Goal: Task Accomplishment & Management: Complete application form

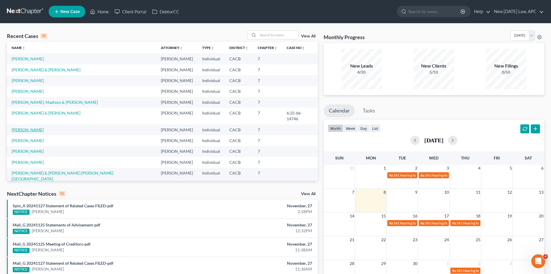
click at [19, 127] on link "[PERSON_NAME]" at bounding box center [28, 129] width 32 height 5
select select "4"
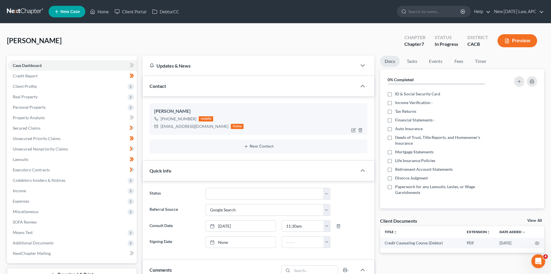
scroll to position [1285, 0]
click at [38, 118] on span "Property Analysis" at bounding box center [29, 117] width 32 height 5
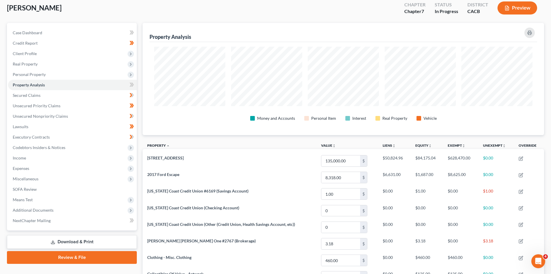
scroll to position [29, 0]
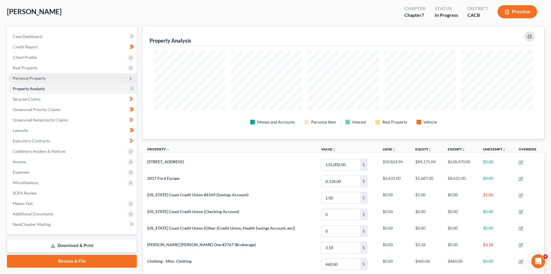
click at [52, 75] on span "Personal Property" at bounding box center [72, 78] width 129 height 10
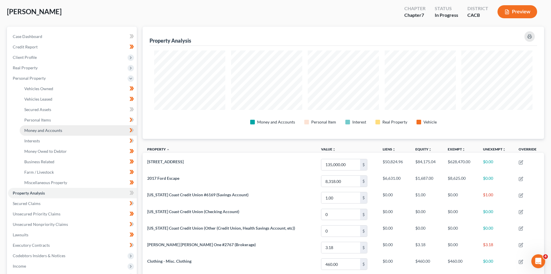
click at [49, 131] on span "Money and Accounts" at bounding box center [43, 130] width 38 height 5
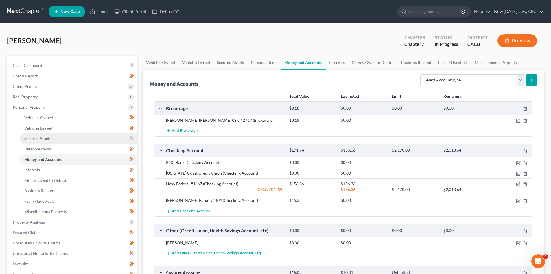
click at [36, 142] on link "Secured Assets" at bounding box center [78, 138] width 117 height 10
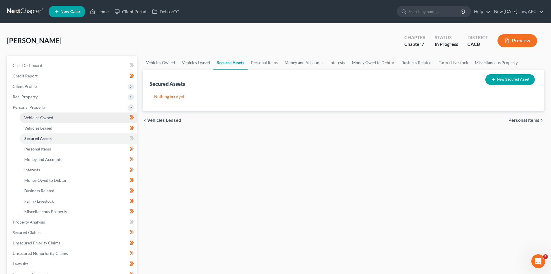
click at [41, 120] on span "Vehicles Owned" at bounding box center [38, 117] width 29 height 5
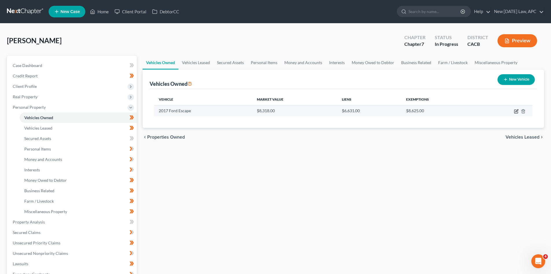
click at [517, 110] on icon "button" at bounding box center [516, 111] width 5 height 5
select select "0"
select select "9"
select select "2"
select select "0"
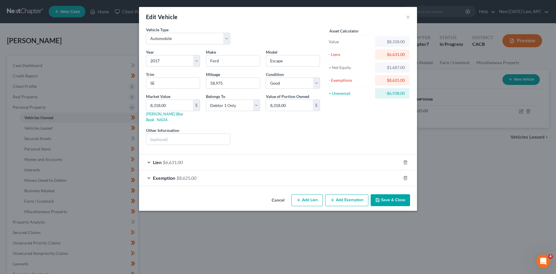
click at [166, 175] on span "Exemption" at bounding box center [164, 177] width 22 height 5
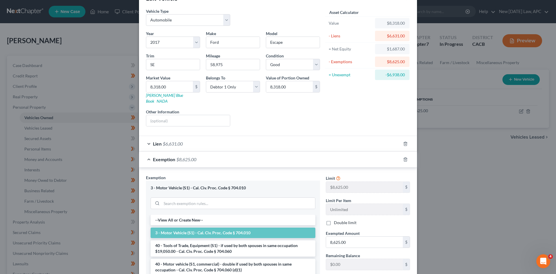
scroll to position [29, 0]
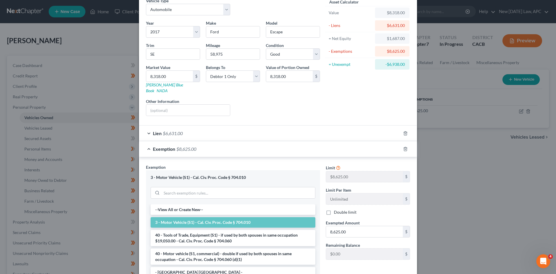
click at [166, 146] on span "Exemption" at bounding box center [164, 148] width 22 height 5
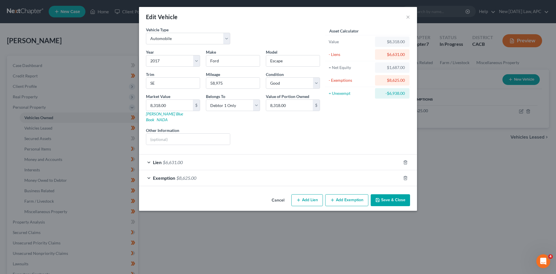
scroll to position [0, 0]
click at [408, 14] on button "×" at bounding box center [408, 16] width 4 height 7
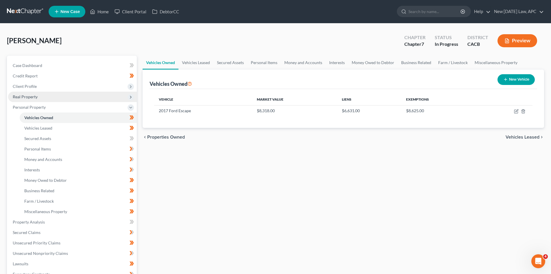
click at [39, 98] on span "Real Property" at bounding box center [72, 96] width 129 height 10
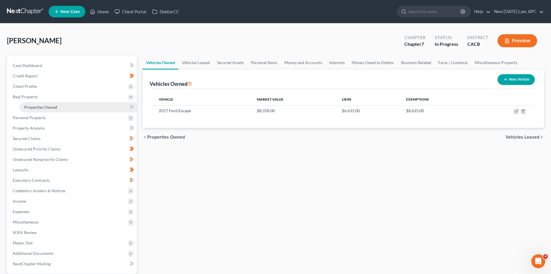
click at [41, 106] on span "Properties Owned" at bounding box center [40, 106] width 33 height 5
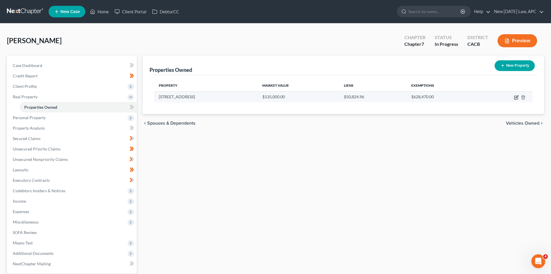
click at [516, 98] on icon "button" at bounding box center [517, 96] width 3 height 3
select select "4"
select select "0"
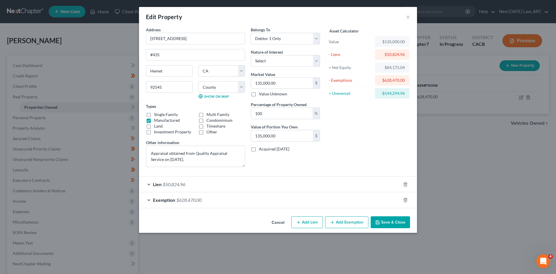
click at [206, 201] on div "Exemption $628,470.00" at bounding box center [270, 199] width 262 height 15
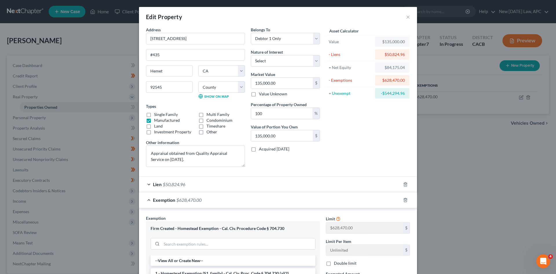
click at [451, 150] on div "Edit Property × Address * [STREET_ADDRESS] [GEOGRAPHIC_DATA] [US_STATE][GEOGRAP…" at bounding box center [278, 137] width 556 height 274
click at [406, 15] on button "×" at bounding box center [408, 16] width 4 height 7
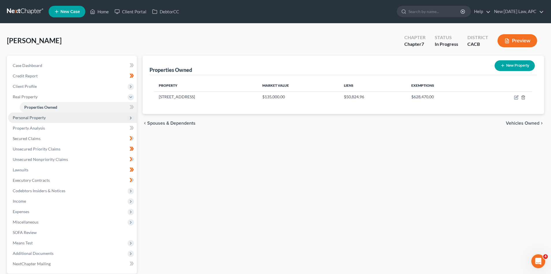
click at [34, 121] on span "Personal Property" at bounding box center [72, 117] width 129 height 10
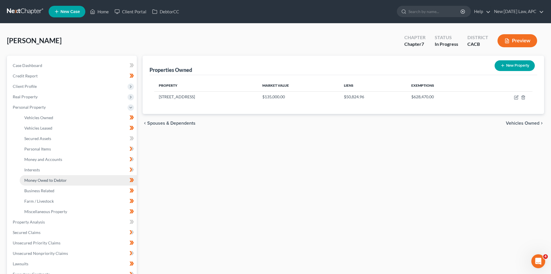
click at [50, 181] on span "Money Owed to Debtor" at bounding box center [45, 179] width 43 height 5
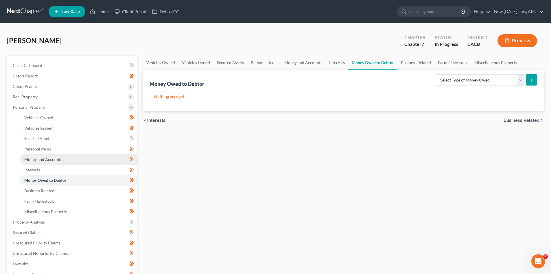
click at [34, 158] on span "Money and Accounts" at bounding box center [43, 159] width 38 height 5
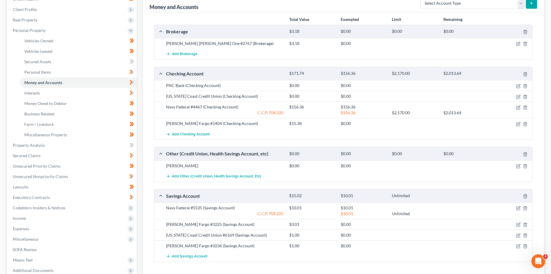
scroll to position [87, 0]
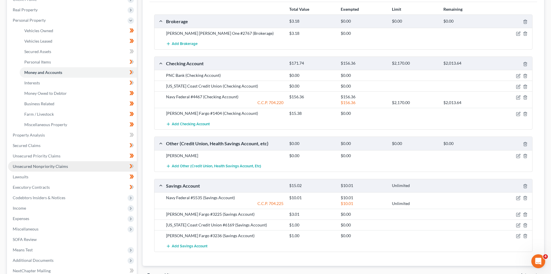
click at [37, 166] on span "Unsecured Nonpriority Claims" at bounding box center [40, 166] width 55 height 5
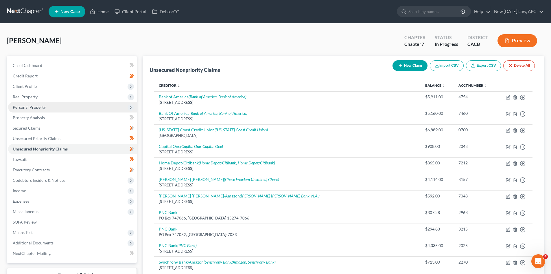
click at [41, 105] on span "Personal Property" at bounding box center [29, 106] width 33 height 5
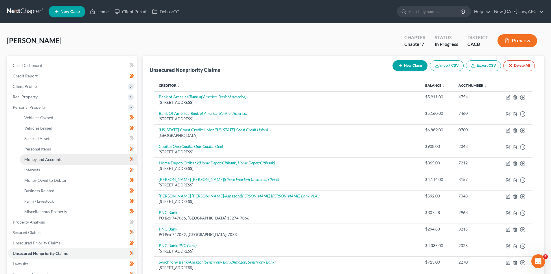
click at [50, 158] on span "Money and Accounts" at bounding box center [43, 159] width 38 height 5
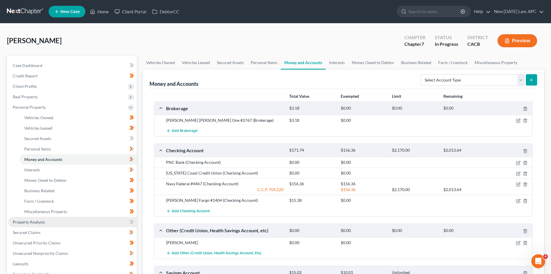
click at [41, 221] on span "Property Analysis" at bounding box center [29, 221] width 32 height 5
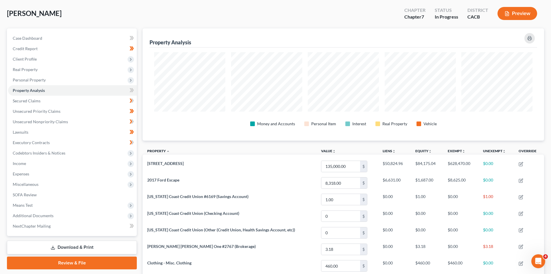
scroll to position [10, 0]
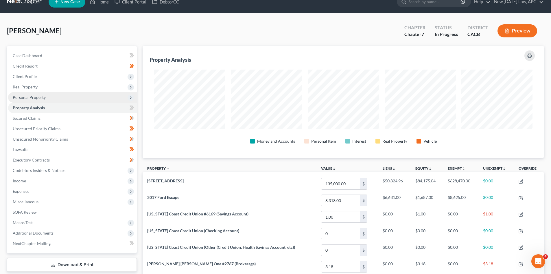
click at [39, 99] on span "Personal Property" at bounding box center [29, 97] width 33 height 5
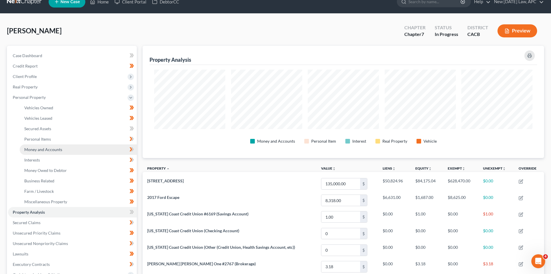
click at [47, 149] on span "Money and Accounts" at bounding box center [43, 149] width 38 height 5
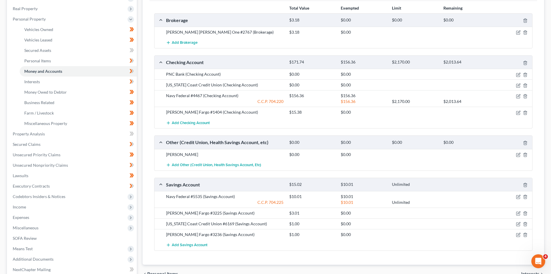
scroll to position [87, 0]
click at [516, 154] on icon "button" at bounding box center [518, 155] width 5 height 5
select select "4"
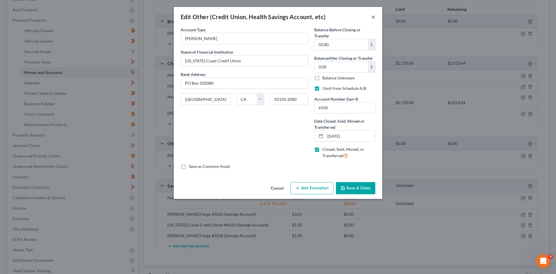
click at [373, 16] on button "×" at bounding box center [373, 16] width 4 height 7
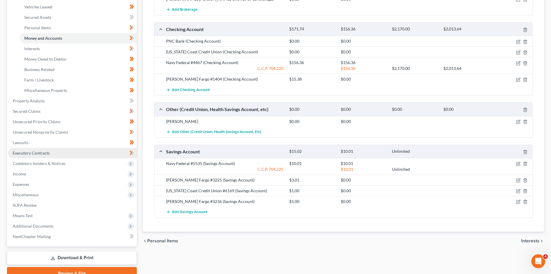
scroll to position [149, 0]
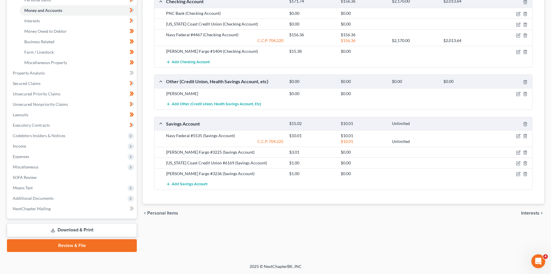
click at [78, 232] on link "Download & Print" at bounding box center [72, 230] width 130 height 14
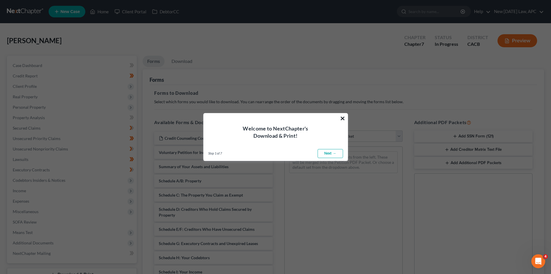
click at [342, 119] on button "×" at bounding box center [342, 117] width 5 height 9
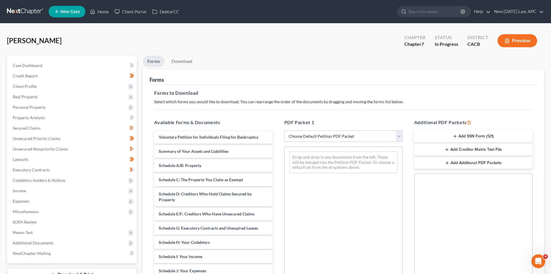
scroll to position [29, 0]
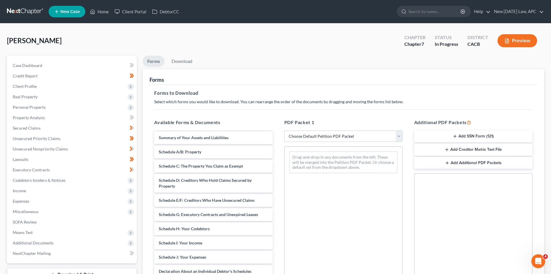
click at [348, 130] on select "Choose Default Petition PDF Packet Complete Bankruptcy Petition (all forms and …" at bounding box center [344, 136] width 118 height 12
select select "0"
click at [285, 130] on select "Choose Default Petition PDF Packet Complete Bankruptcy Petition (all forms and …" at bounding box center [344, 136] width 118 height 12
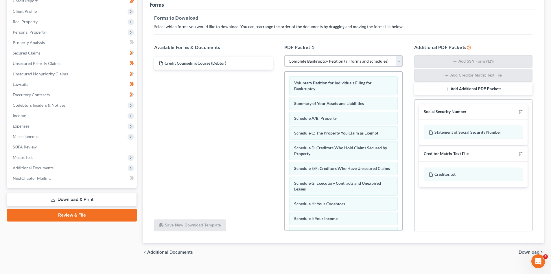
scroll to position [85, 0]
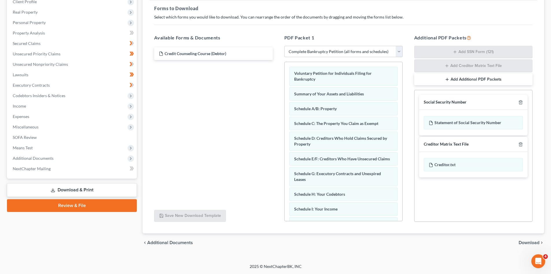
click at [531, 245] on div "chevron_left Additional Documents Download chevron_right" at bounding box center [344, 242] width 402 height 19
click at [531, 243] on span "Download" at bounding box center [529, 242] width 21 height 5
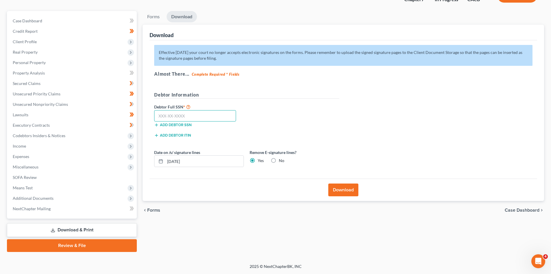
click at [199, 118] on input "text" at bounding box center [195, 116] width 82 height 12
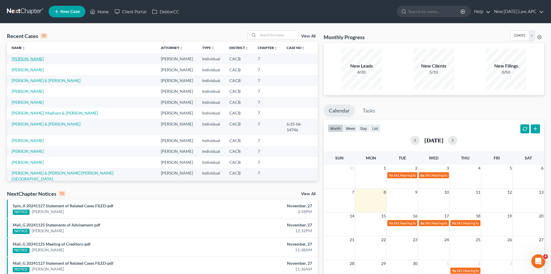
click at [23, 58] on link "[PERSON_NAME]" at bounding box center [28, 58] width 32 height 5
select select "4"
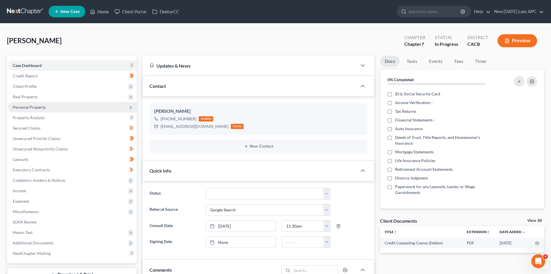
scroll to position [1285, 0]
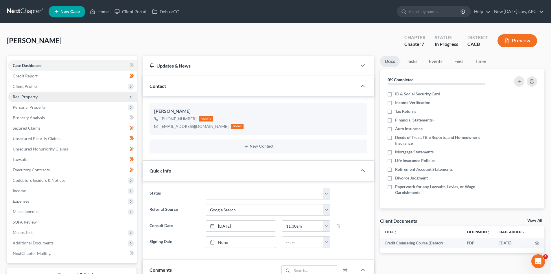
click at [31, 97] on span "Real Property" at bounding box center [25, 96] width 25 height 5
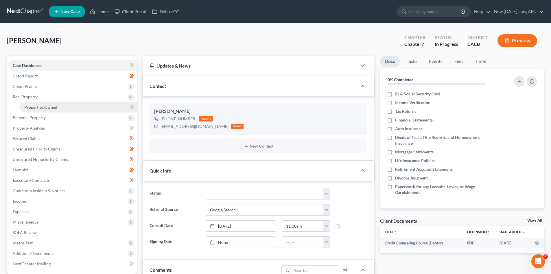
click at [42, 107] on span "Properties Owned" at bounding box center [40, 106] width 33 height 5
